Goal: Task Accomplishment & Management: Use online tool/utility

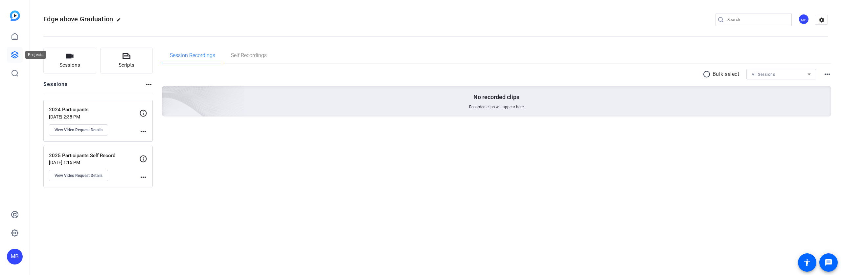
click at [14, 55] on icon at bounding box center [15, 55] width 8 height 8
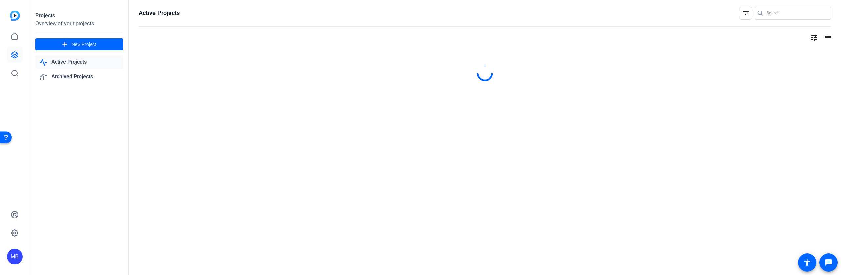
click at [80, 63] on link "Active Projects" at bounding box center [78, 62] width 87 height 13
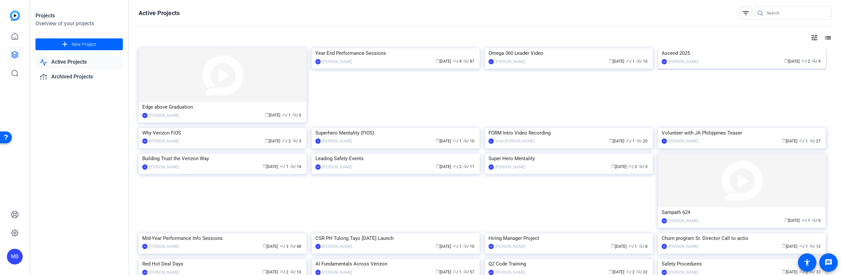
click at [667, 58] on div "Ascend 2025" at bounding box center [742, 53] width 161 height 10
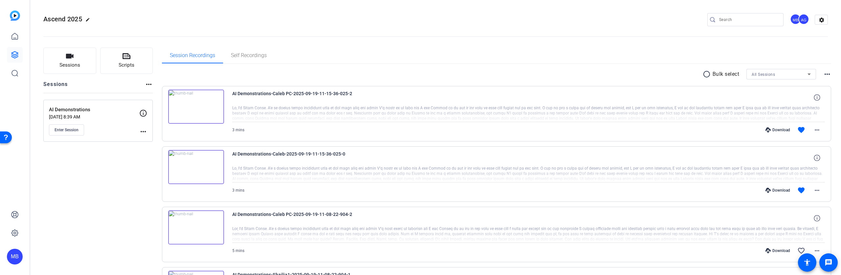
click at [146, 131] on mat-icon "more_horiz" at bounding box center [143, 132] width 8 height 8
click at [149, 141] on span "Edit Session" at bounding box center [160, 141] width 30 height 8
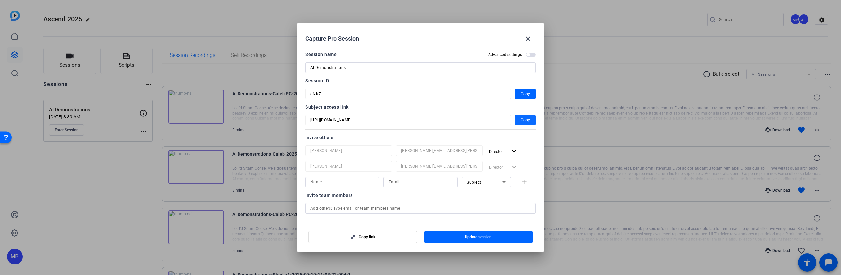
click at [521, 121] on span "Copy" at bounding box center [525, 120] width 9 height 8
